Goal: Find specific page/section: Find specific page/section

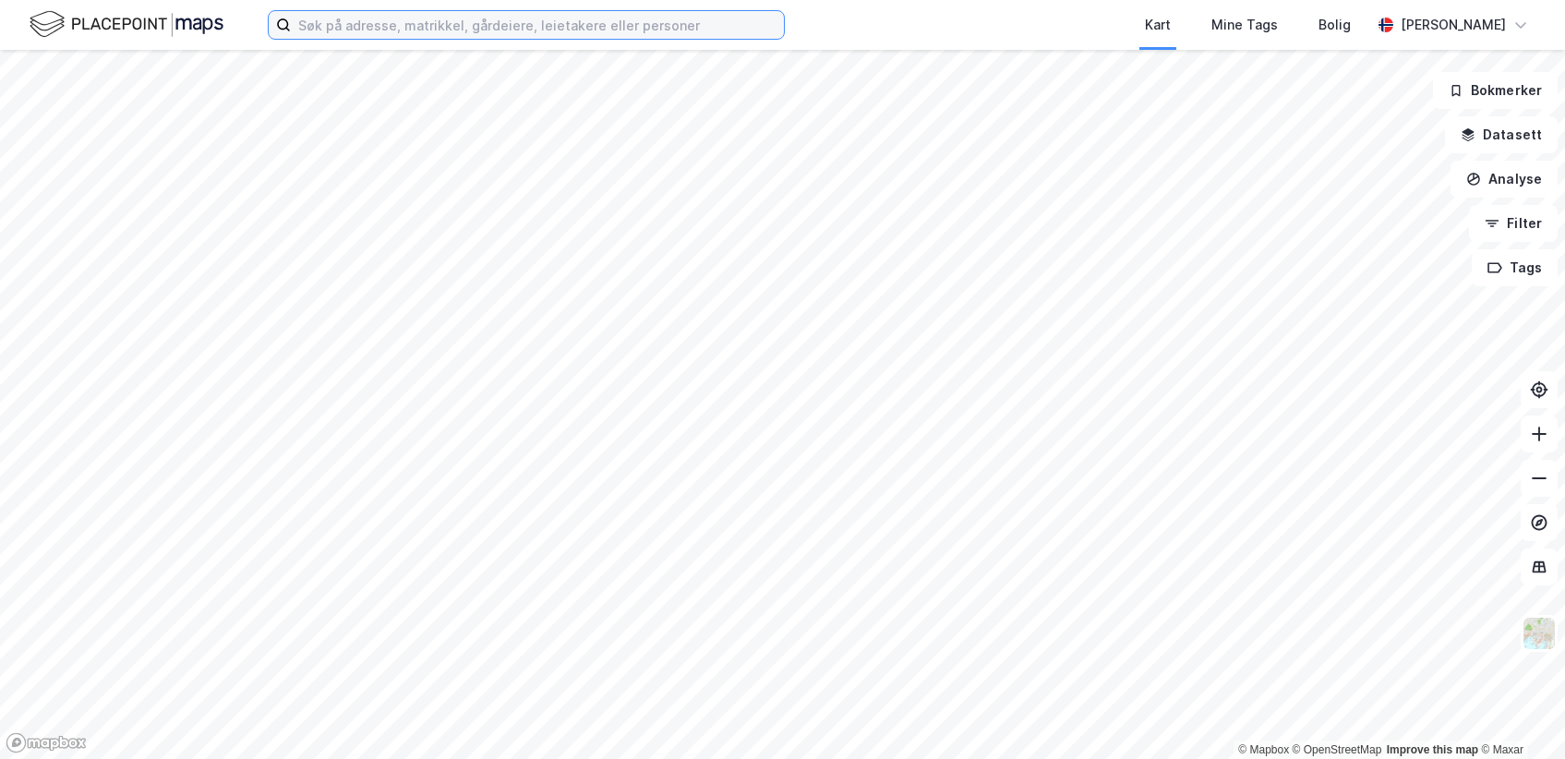
click at [579, 22] on input at bounding box center [537, 25] width 493 height 28
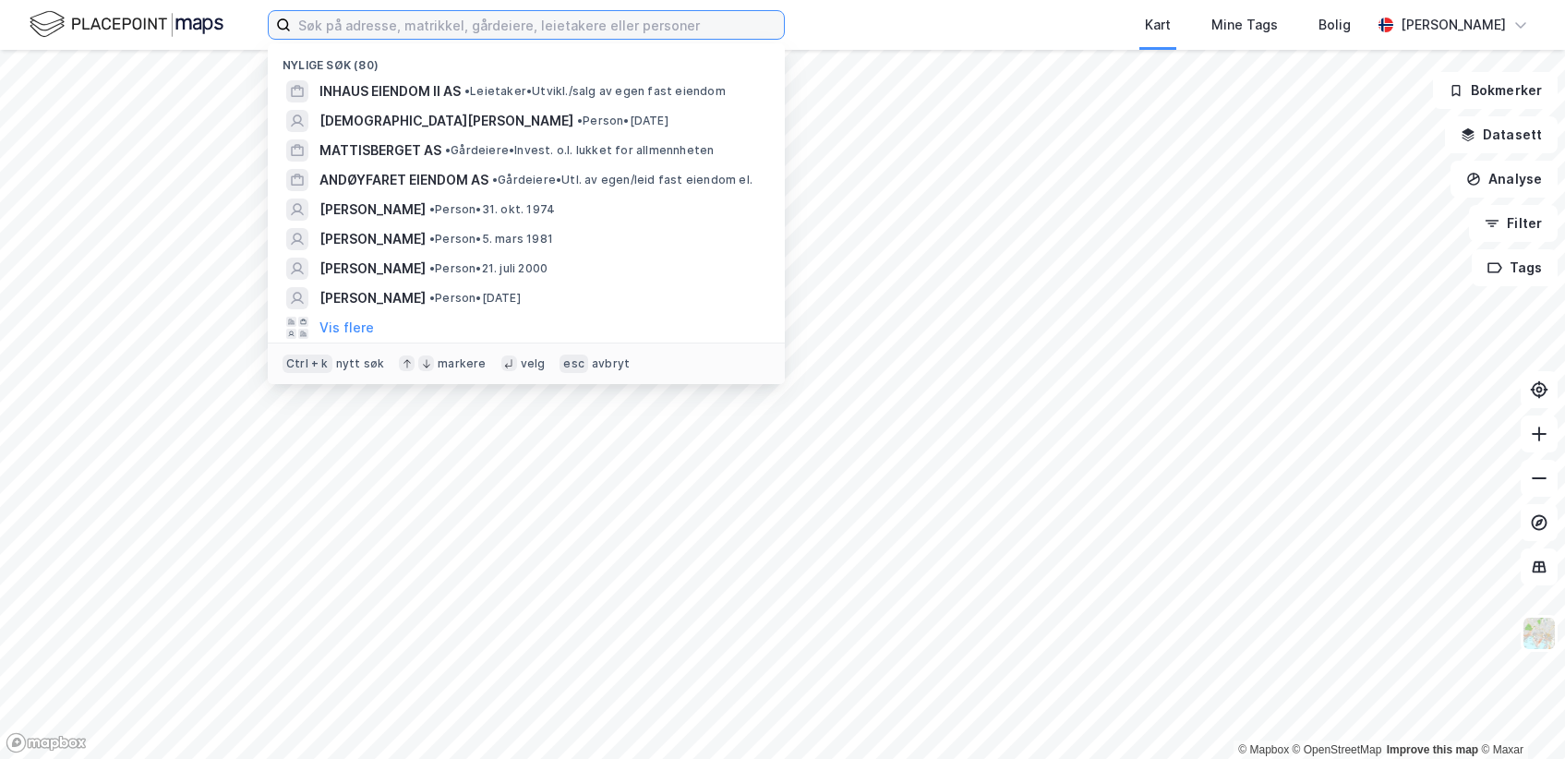
click at [621, 28] on input at bounding box center [537, 25] width 493 height 28
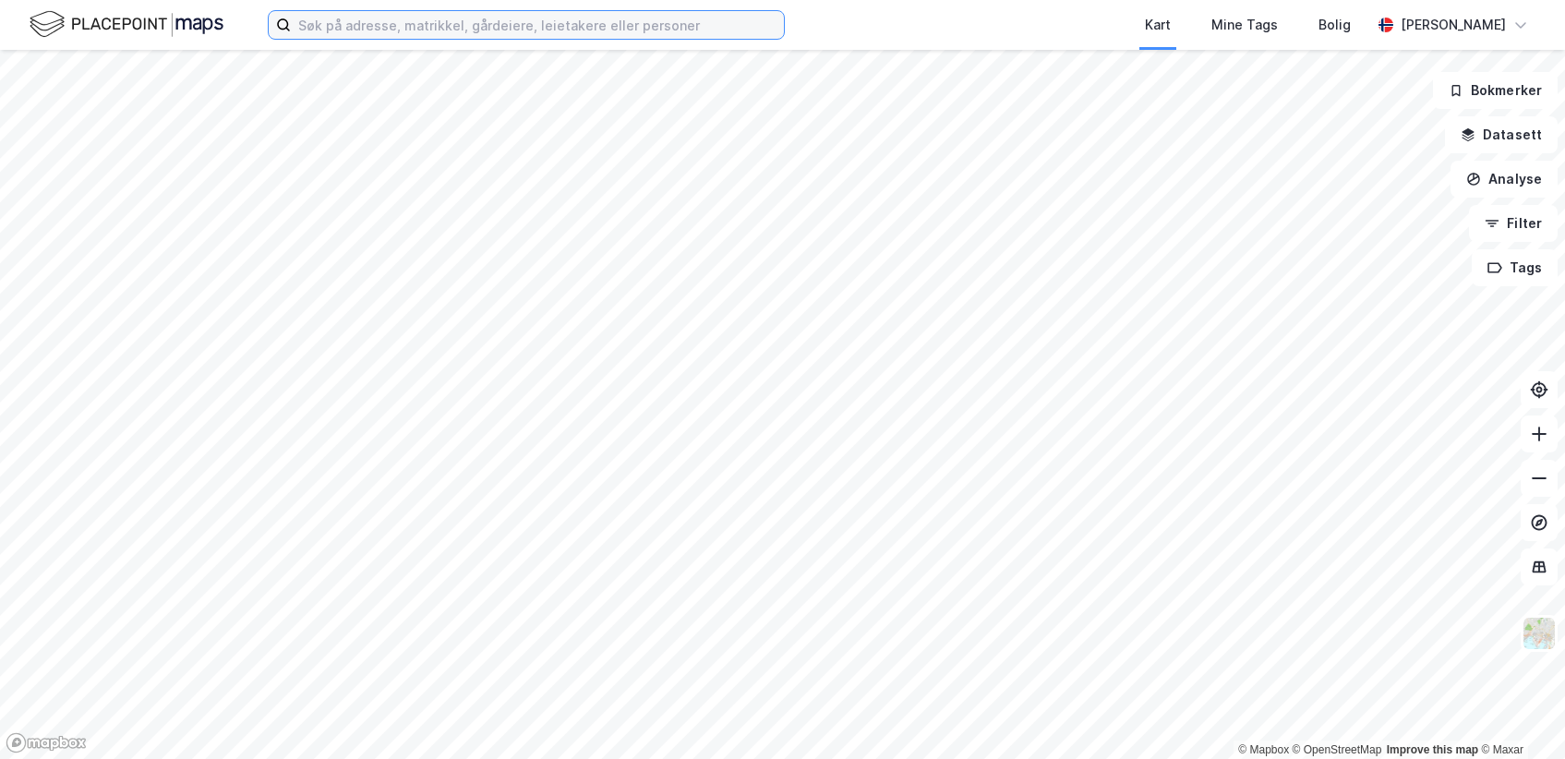
click at [487, 21] on input at bounding box center [537, 25] width 493 height 28
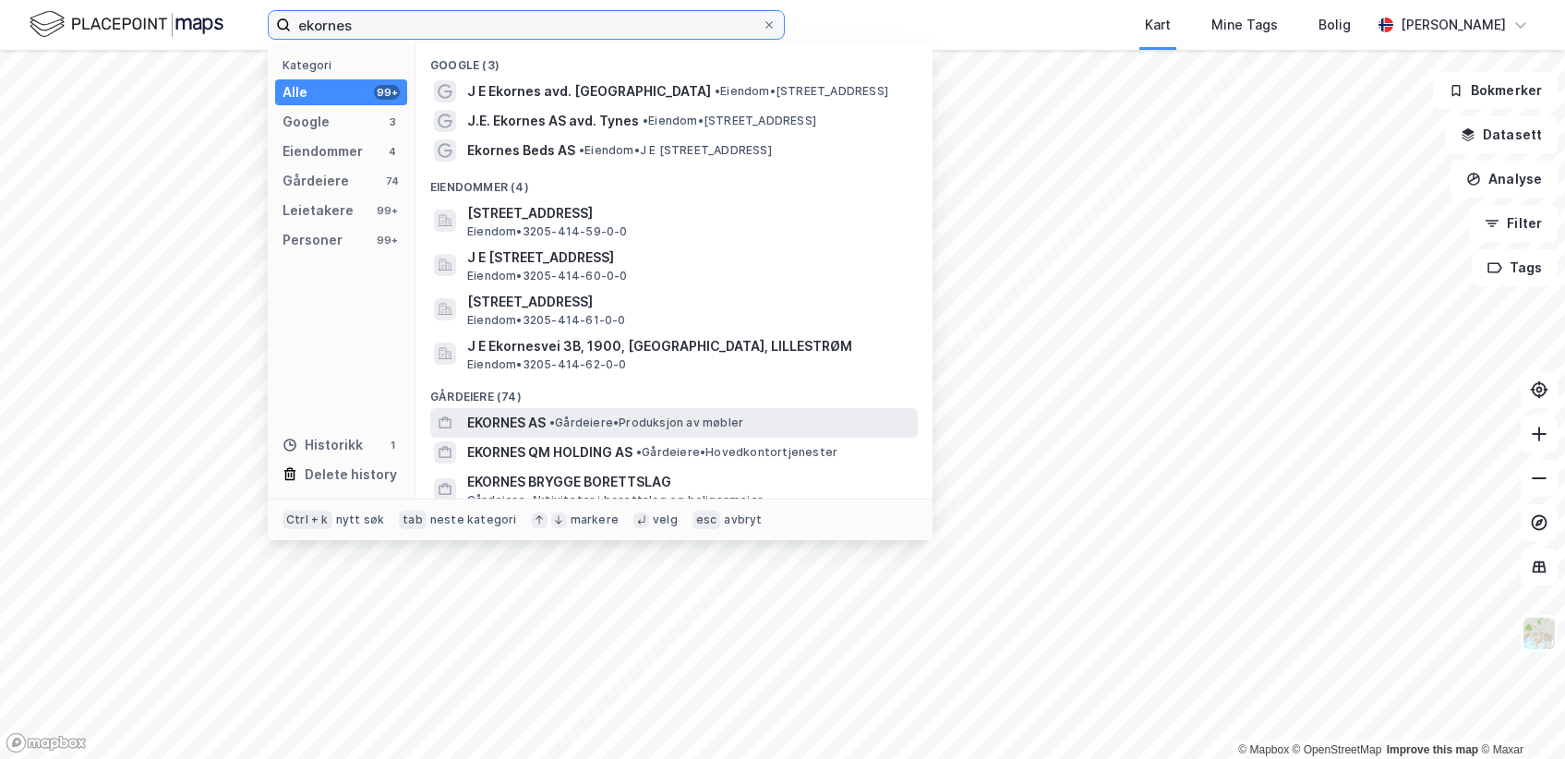
type input "ekornes"
click at [613, 431] on div "EKORNES AS • Gårdeiere • Produksjon av møbler" at bounding box center [690, 423] width 447 height 22
